Goal: Book appointment/travel/reservation

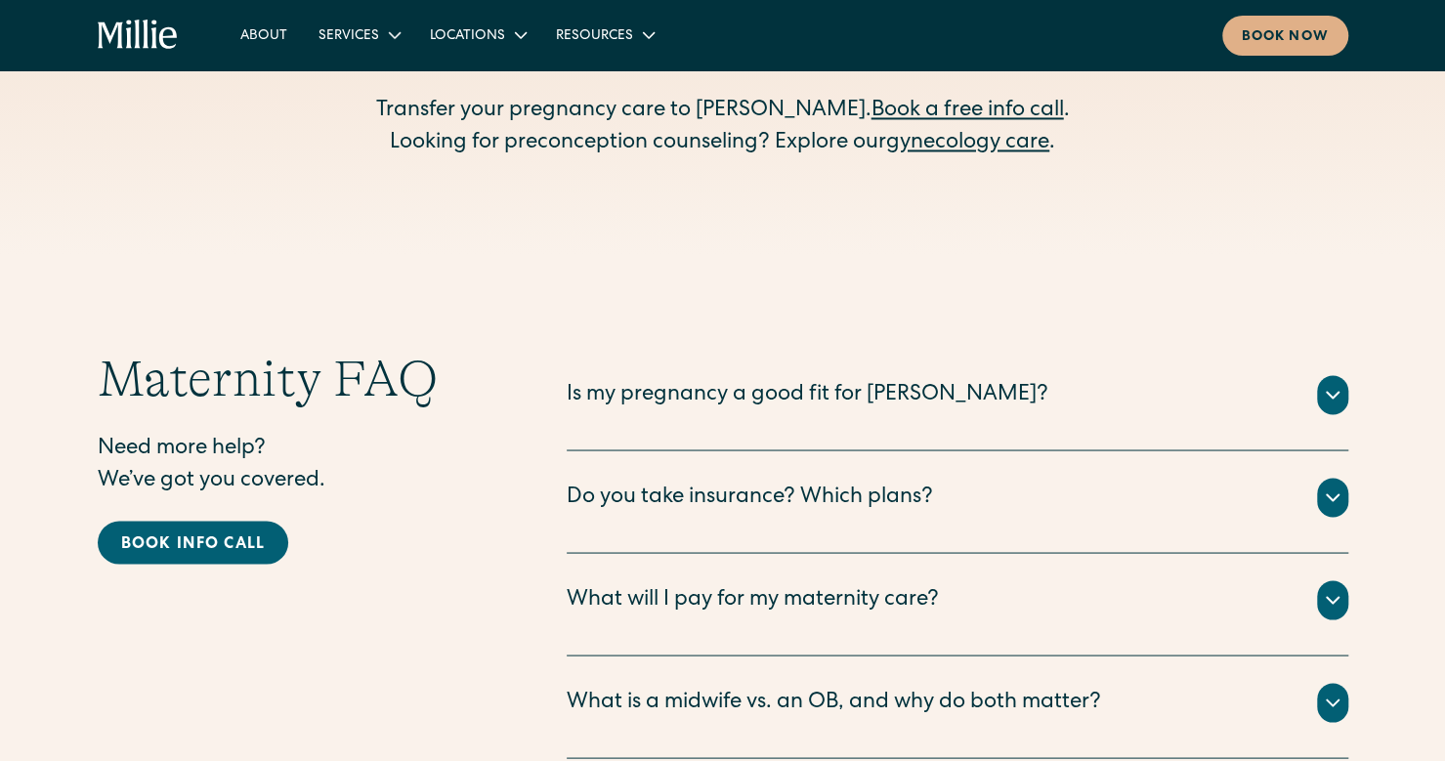
scroll to position [6205, 0]
click at [1267, 47] on div "Book now" at bounding box center [1285, 37] width 87 height 21
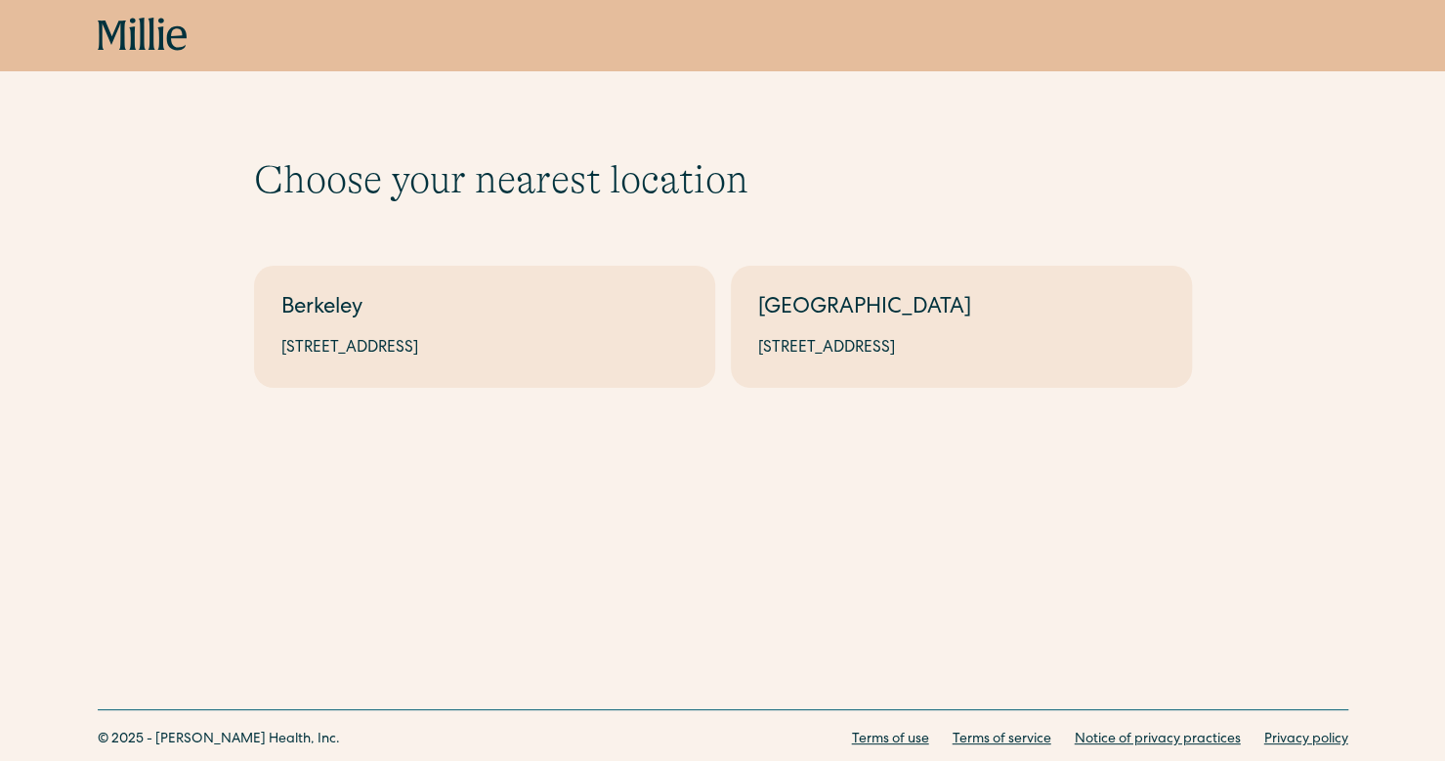
click at [866, 331] on link "South Bay 1471 Saratoga Ave, Suite 101, San Jose, CA 95129" at bounding box center [961, 327] width 461 height 122
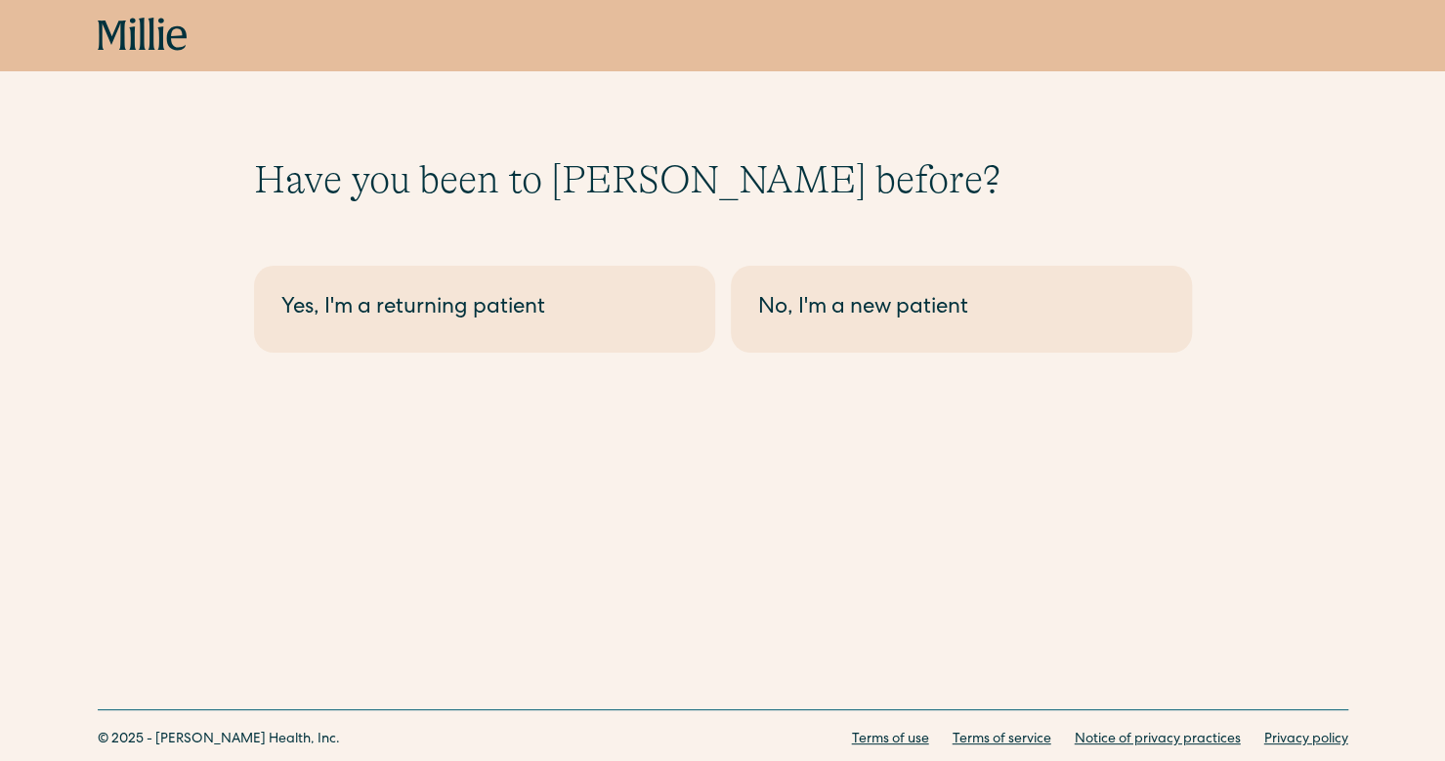
click at [807, 306] on div "No, I'm a new patient" at bounding box center [961, 309] width 406 height 32
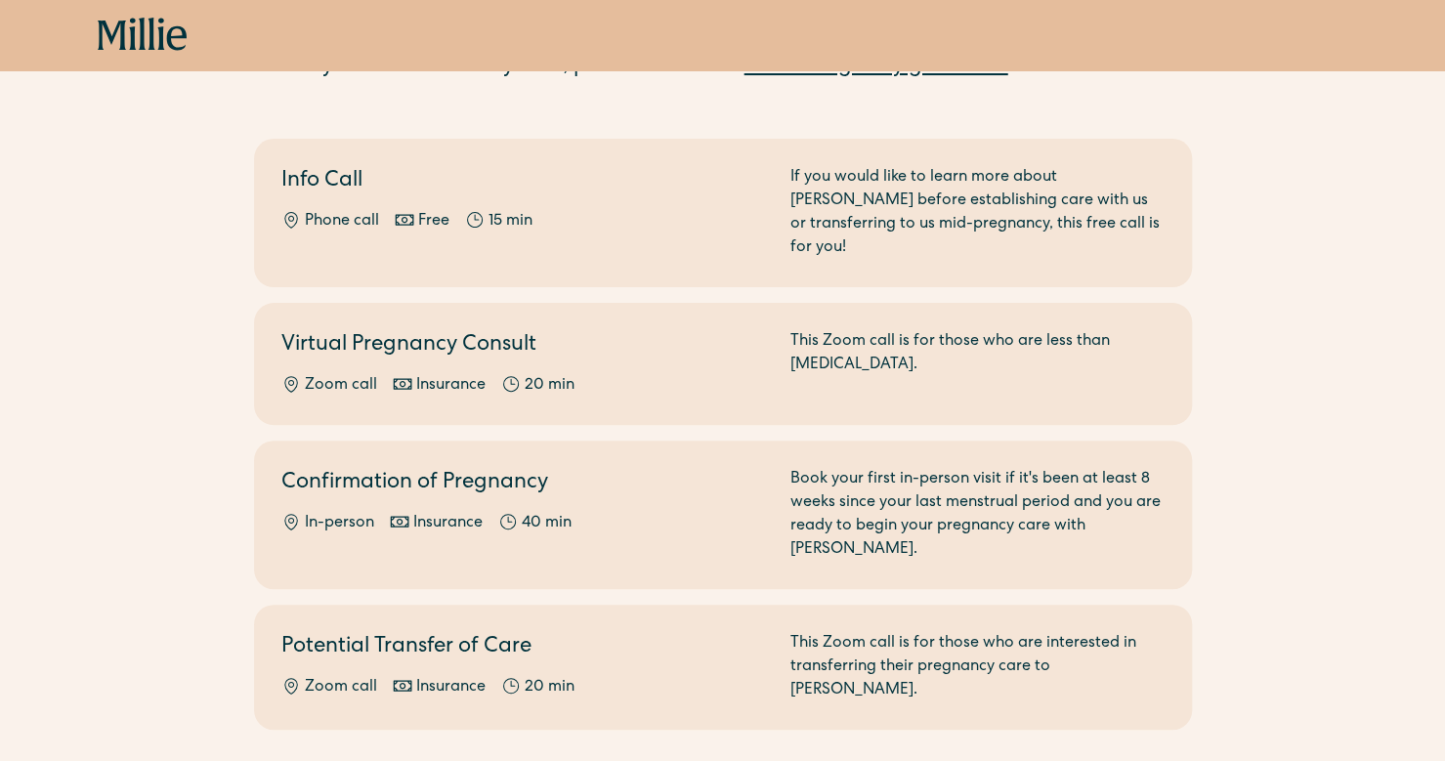
scroll to position [168, 0]
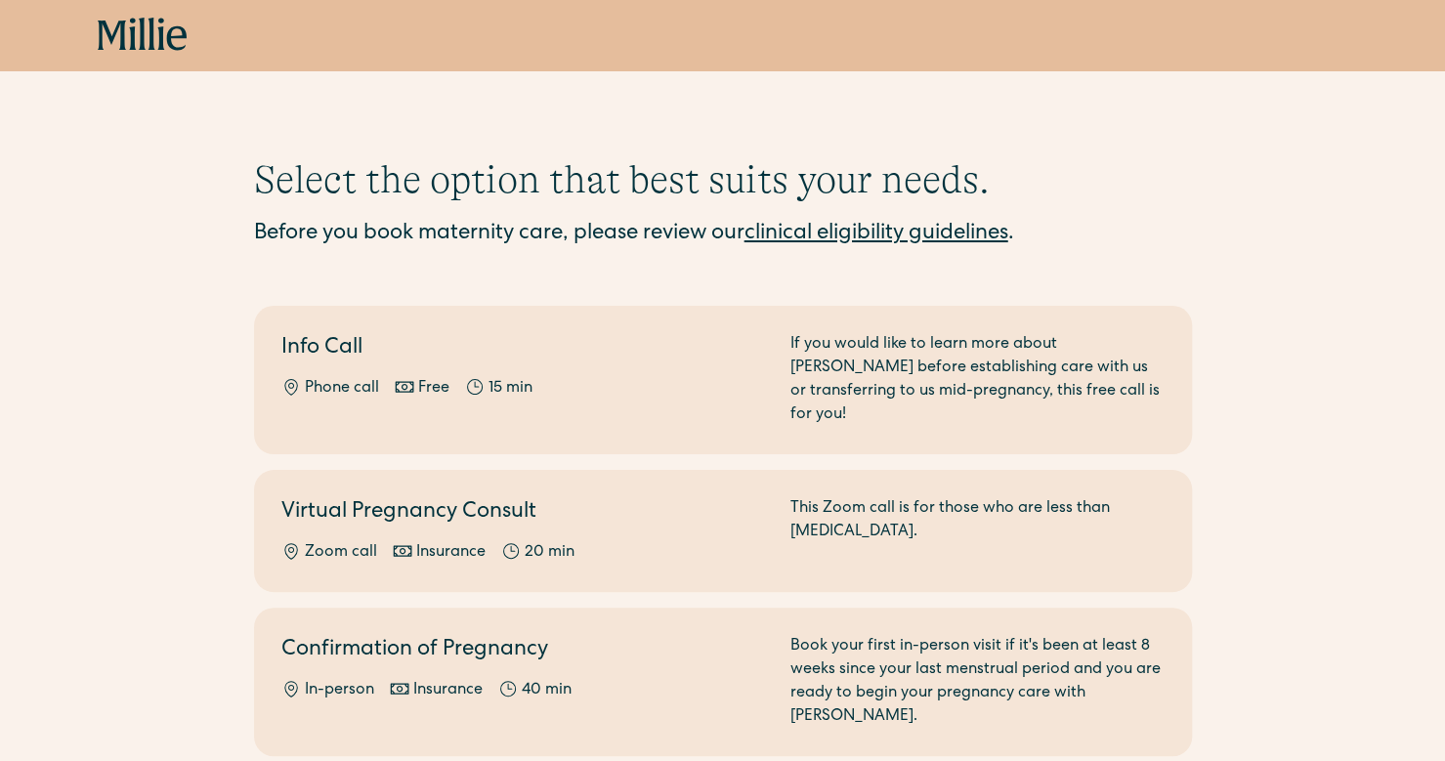
click at [116, 36] on icon at bounding box center [143, 35] width 90 height 35
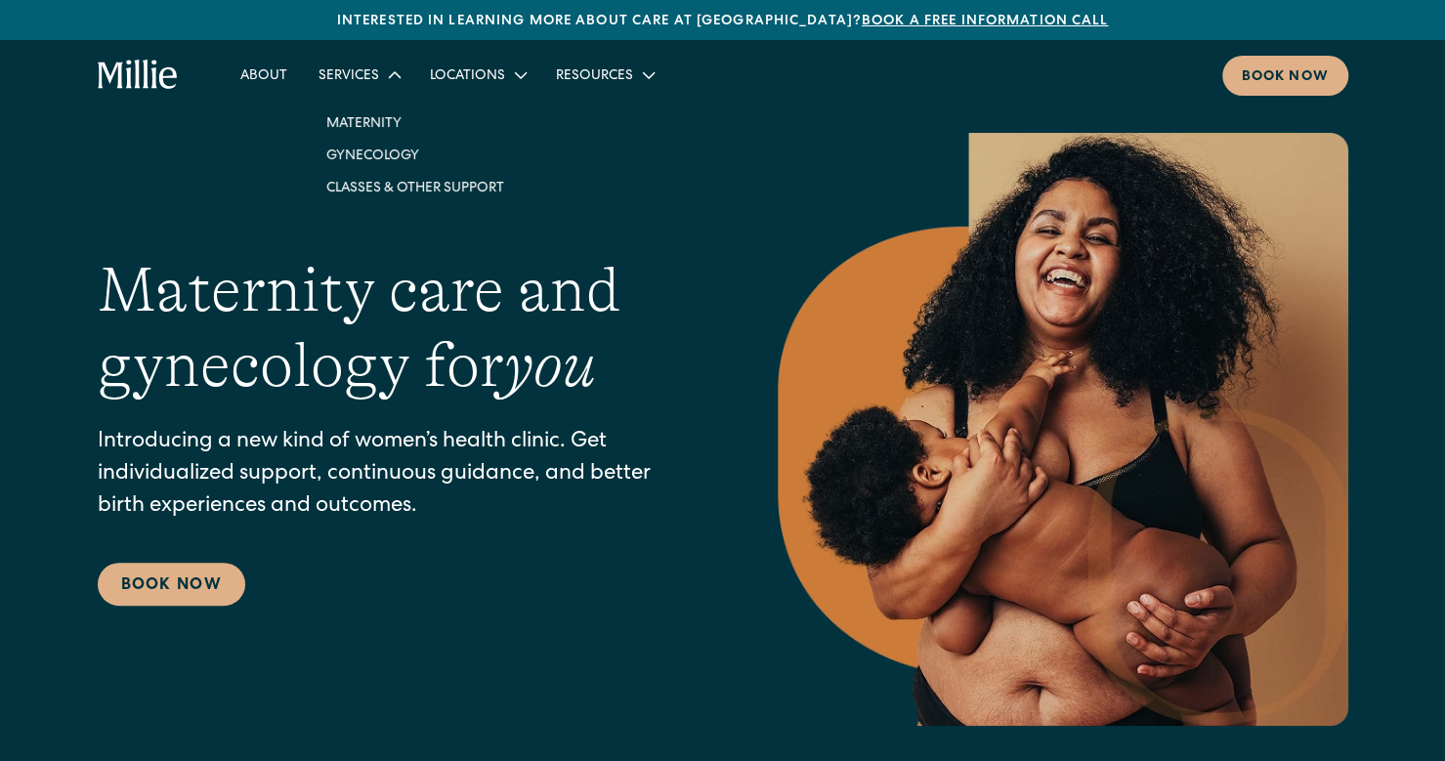
click at [376, 151] on link "Gynecology" at bounding box center [415, 155] width 209 height 32
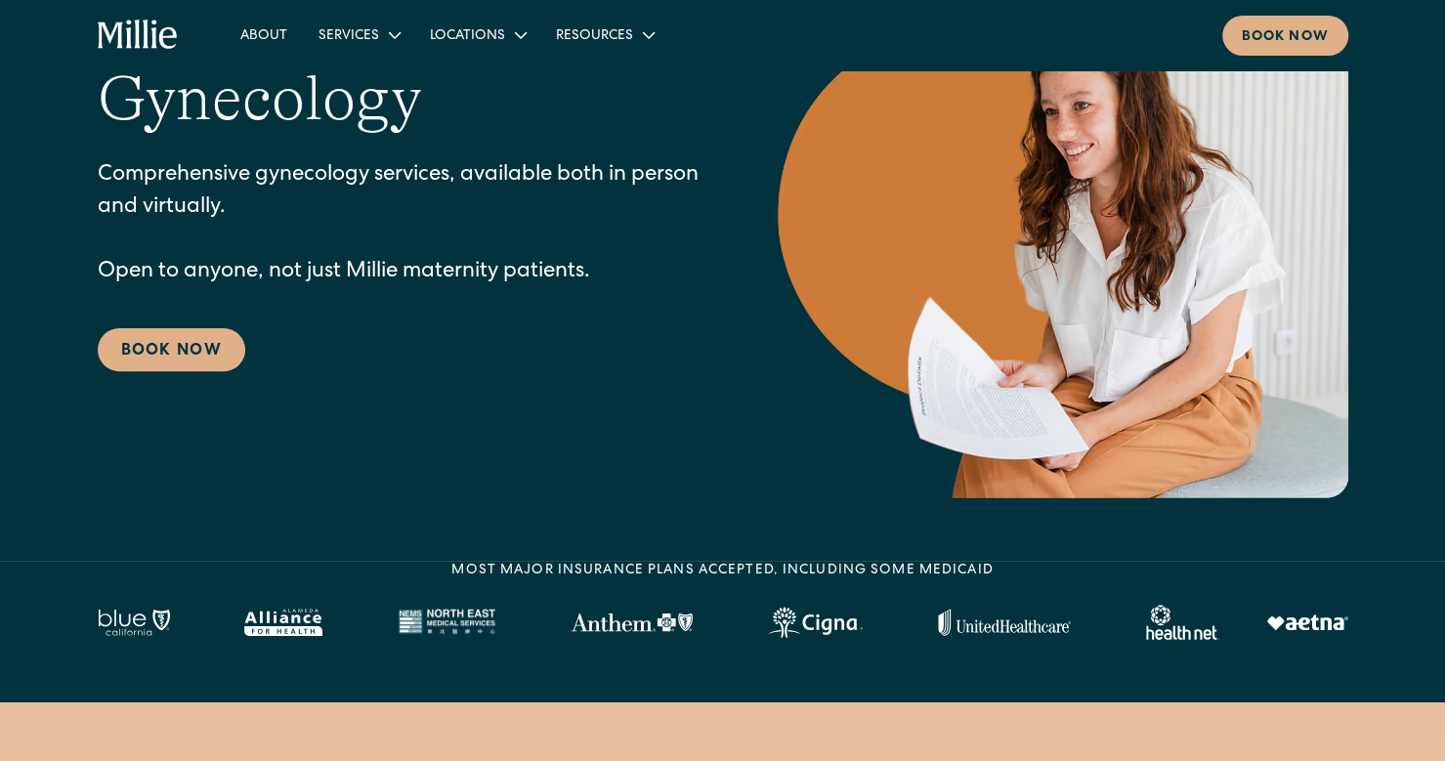
scroll to position [219, 0]
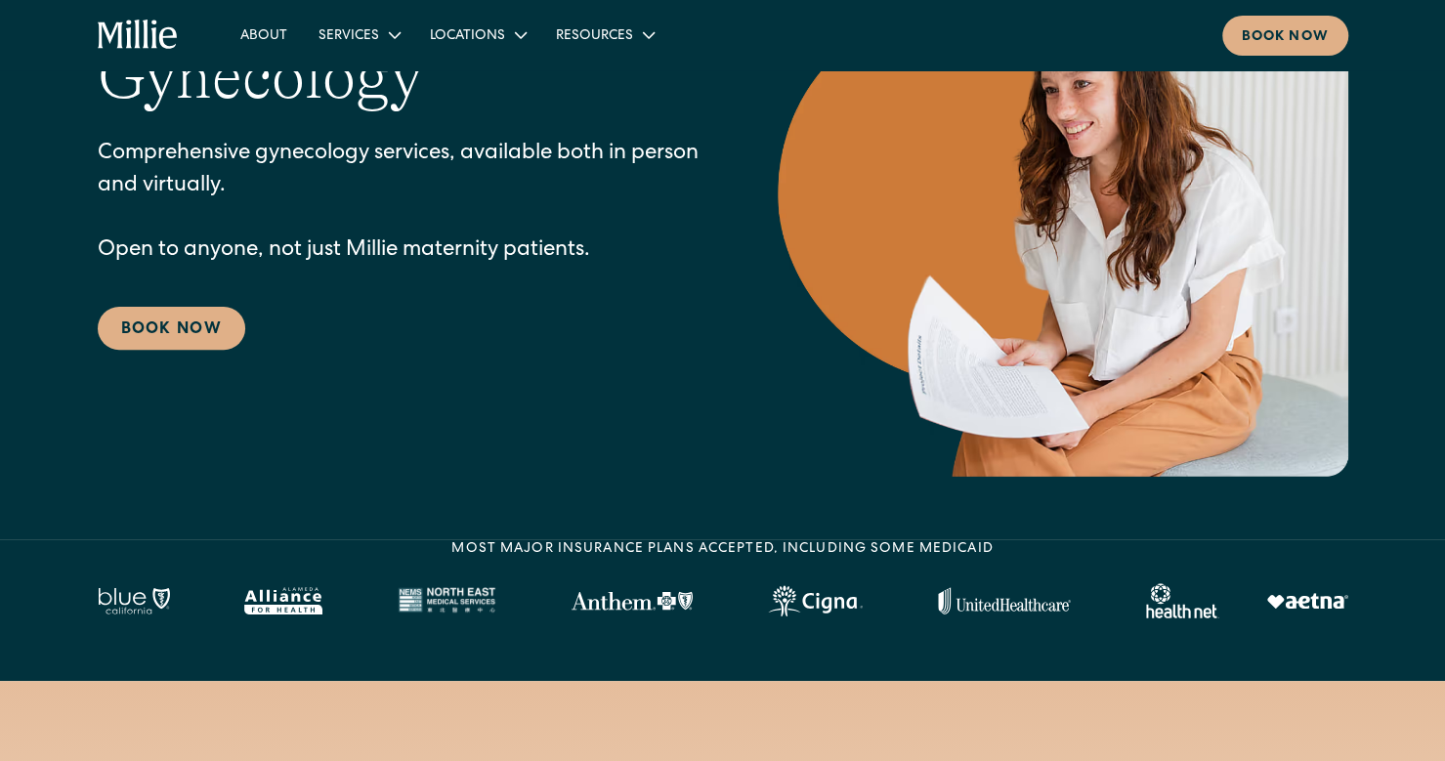
click at [185, 338] on link "Book Now" at bounding box center [172, 328] width 148 height 43
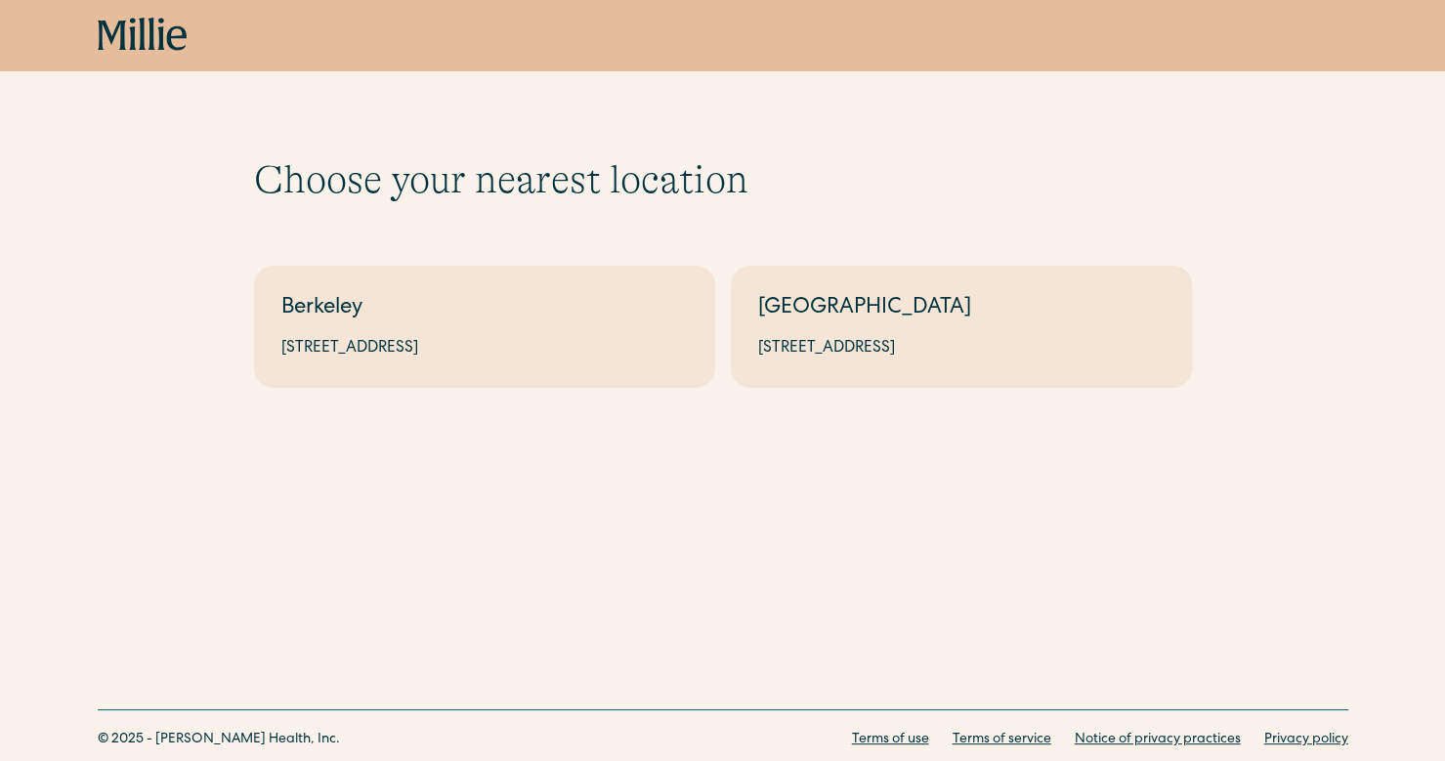
click at [895, 353] on div "1471 Saratoga Ave, Suite 101, San Jose, CA 95129" at bounding box center [961, 348] width 406 height 23
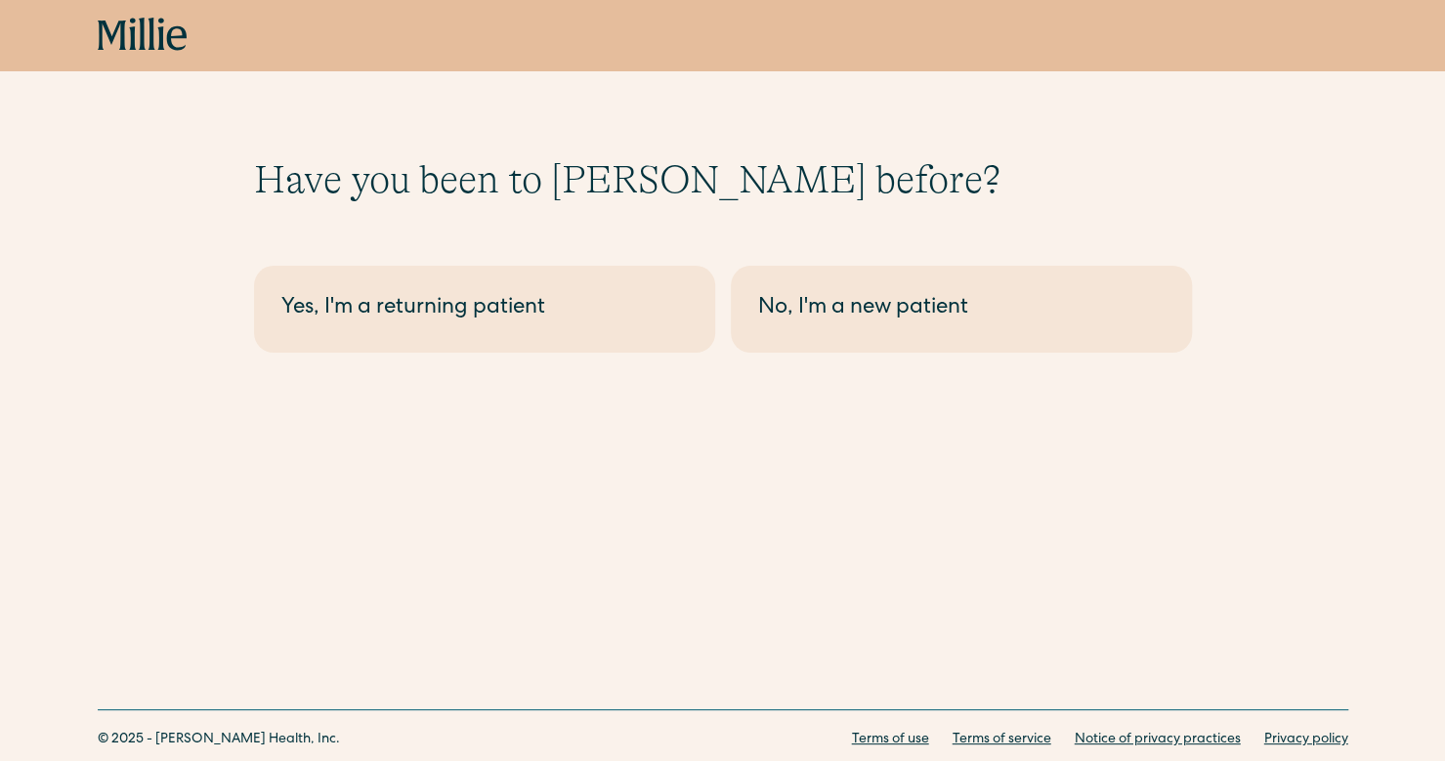
click at [901, 224] on div "Have you been to Millie before? Berkeley - Maternity Yes, I'm a returning patie…" at bounding box center [723, 254] width 938 height 196
click at [901, 318] on div "No, I'm a new patient" at bounding box center [961, 309] width 406 height 32
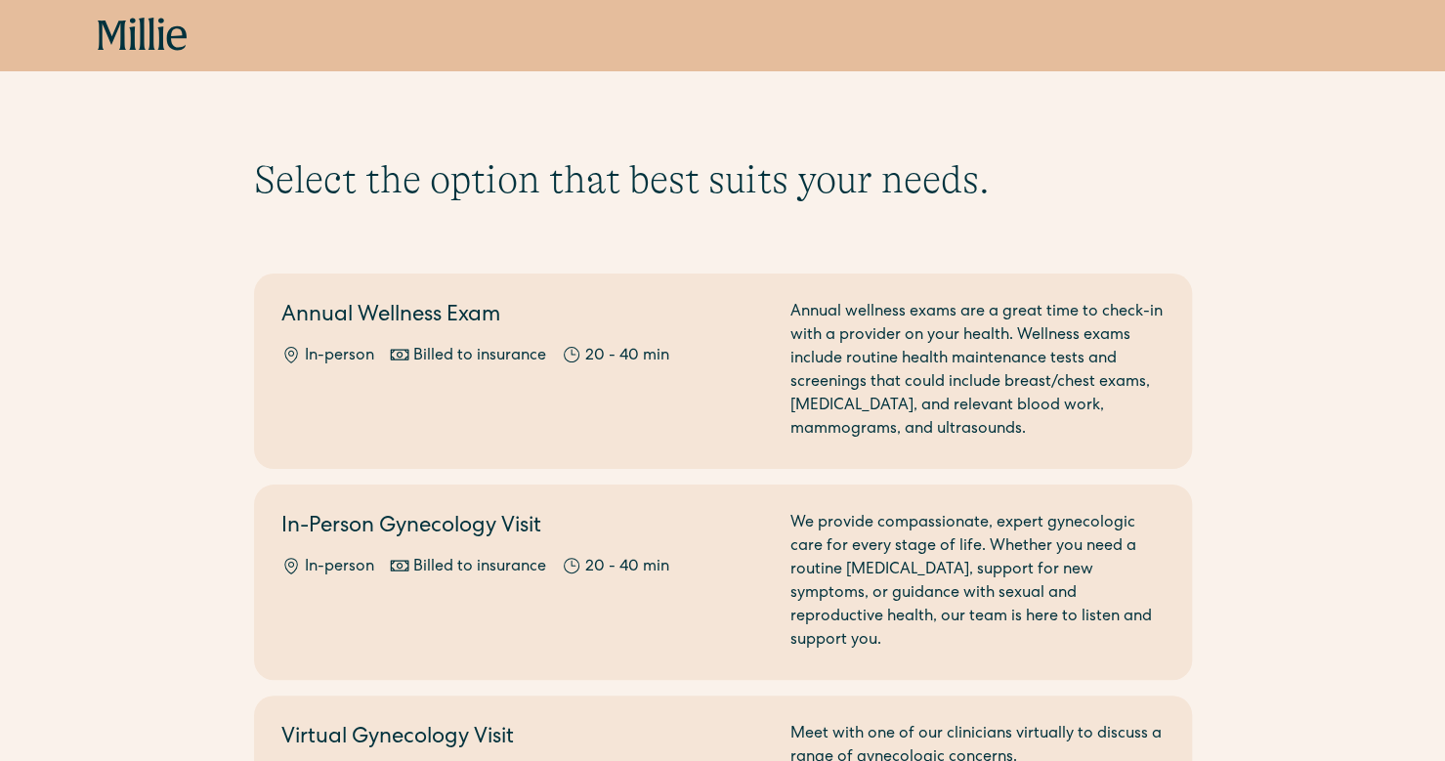
scroll to position [1, 0]
click at [658, 378] on div "Annual Wellness Exam In-person Billed to insurance 20 - 40 min" at bounding box center [524, 370] width 486 height 141
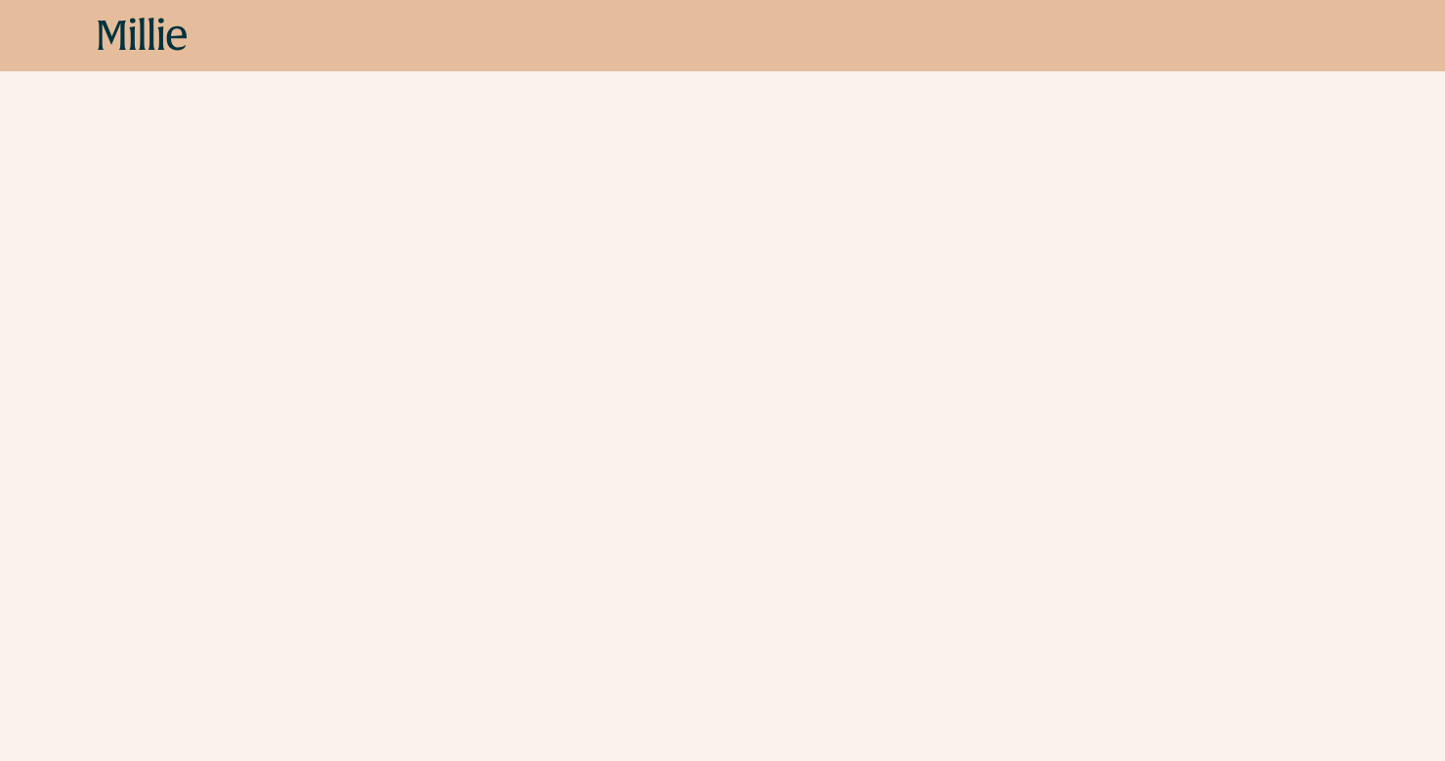
scroll to position [377, 0]
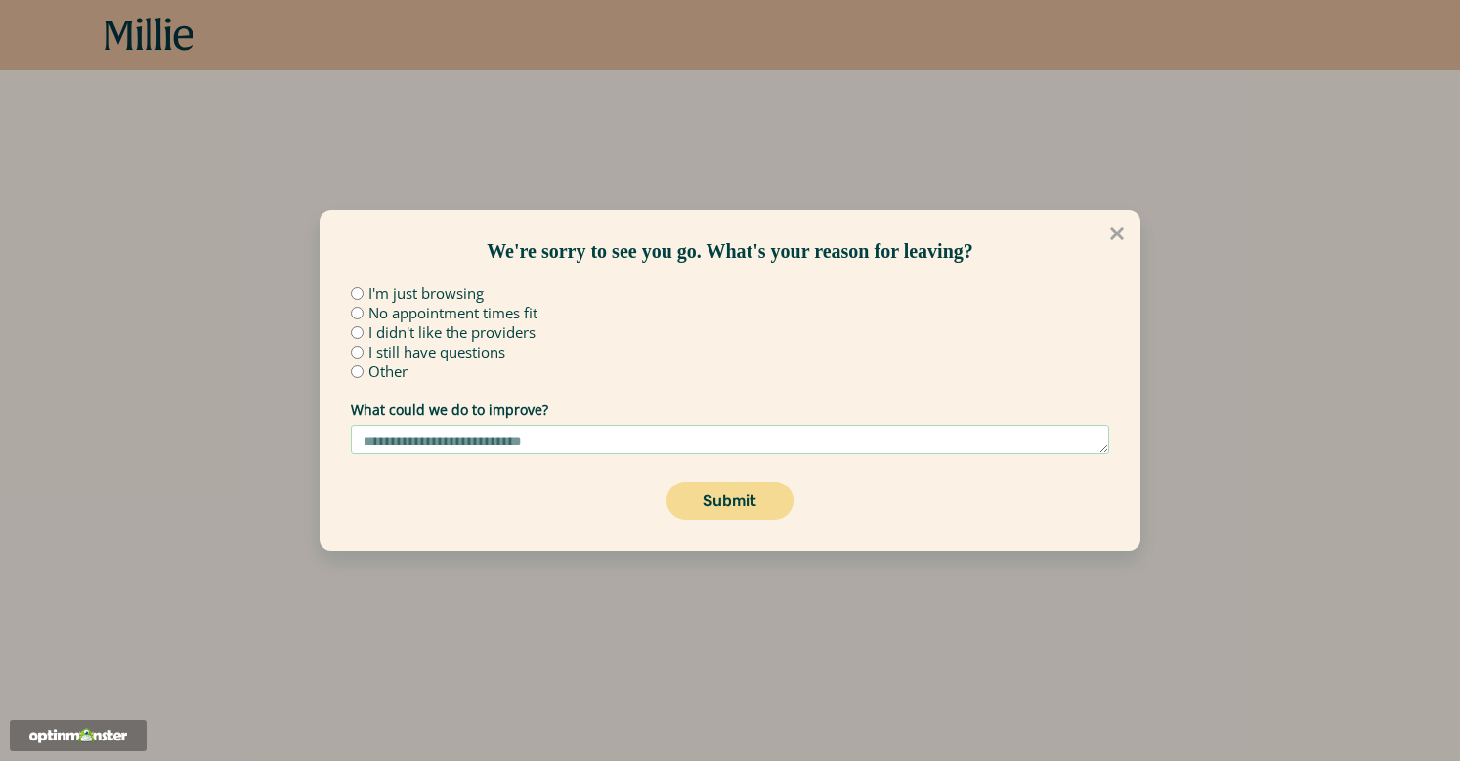
click at [1116, 231] on icon at bounding box center [1117, 234] width 14 height 14
